Goal: Register for event/course

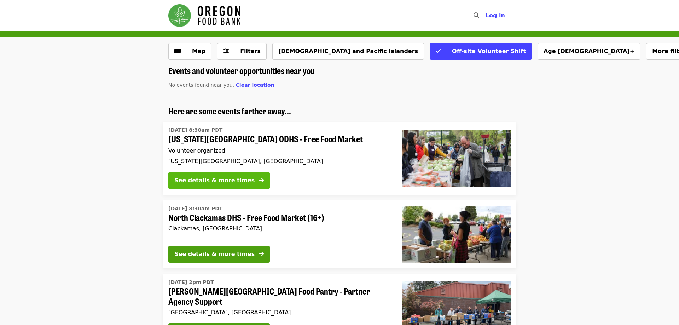
click at [209, 184] on div "See details & more times" at bounding box center [214, 180] width 80 height 8
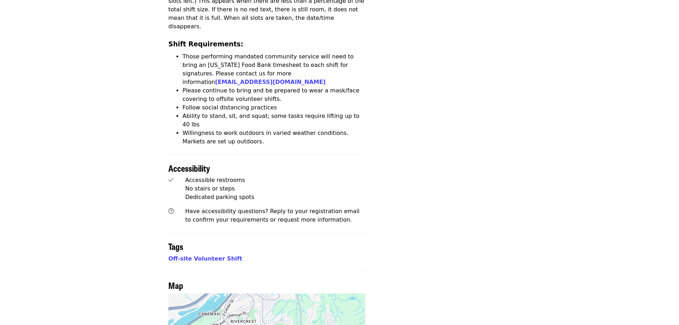
scroll to position [488, 0]
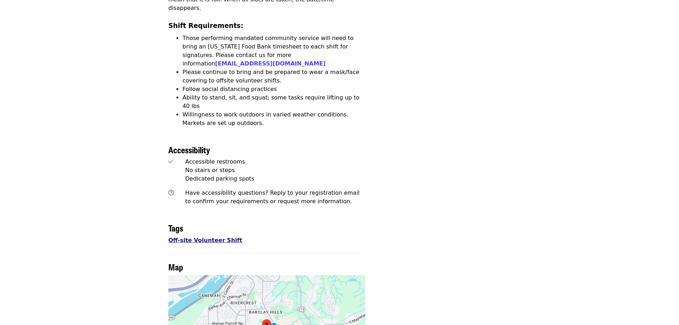
click at [193, 237] on link "Off-site Volunteer Shift" at bounding box center [205, 240] width 74 height 7
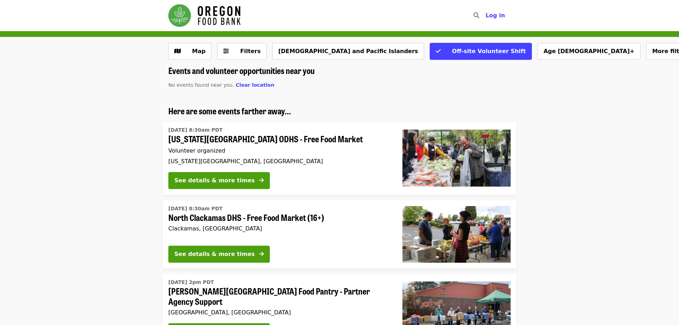
click at [446, 151] on img at bounding box center [456, 157] width 108 height 57
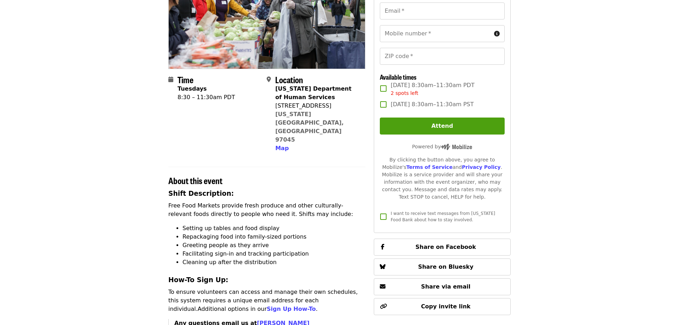
scroll to position [146, 0]
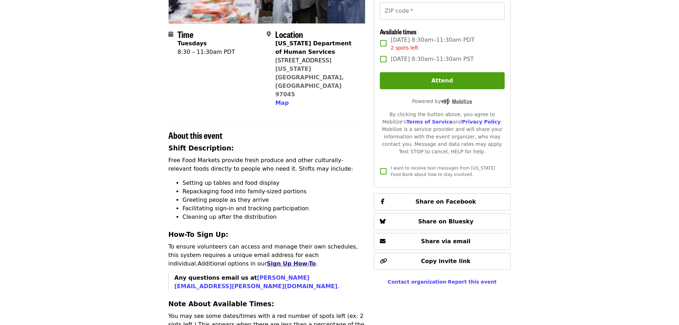
click at [267, 260] on link "Sign Up How-To" at bounding box center [291, 263] width 49 height 7
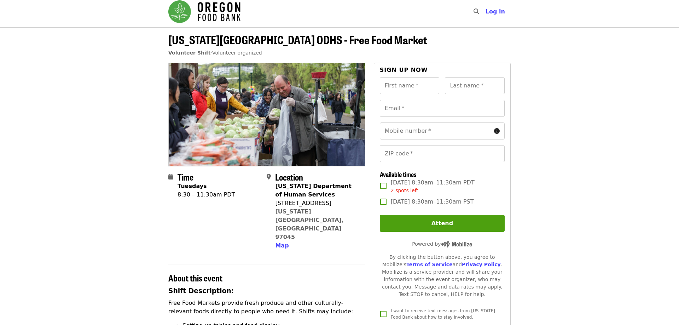
scroll to position [0, 0]
